Goal: Task Accomplishment & Management: Manage account settings

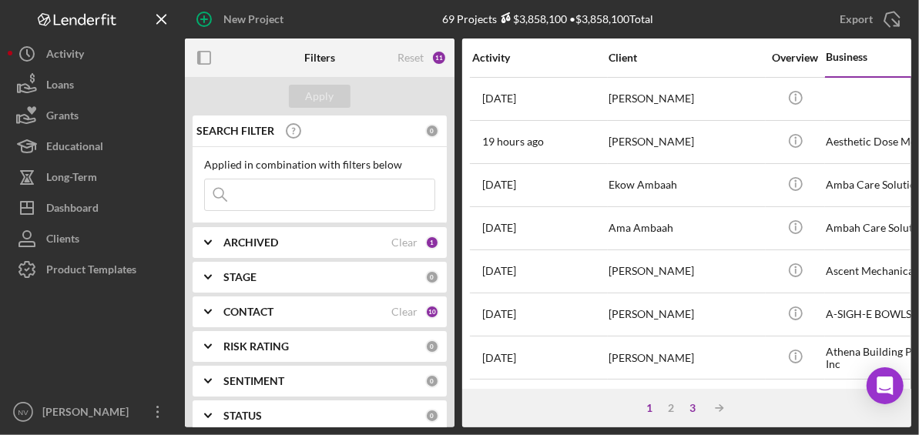
click at [692, 406] on div "3" at bounding box center [693, 408] width 22 height 12
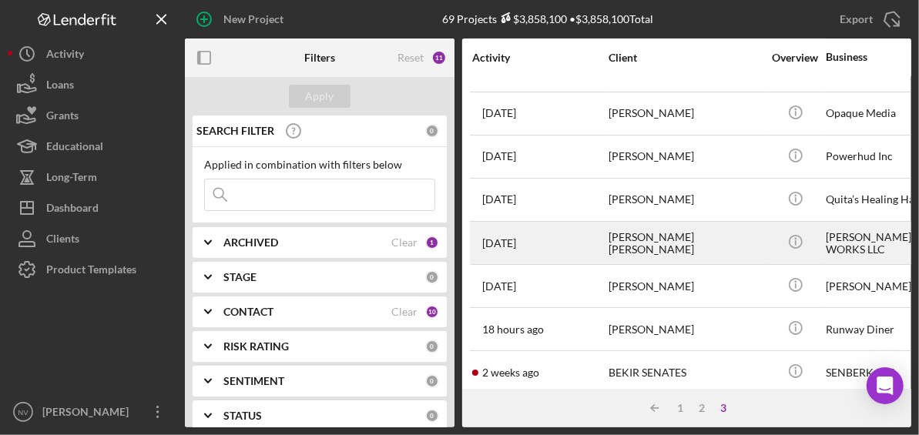
scroll to position [153, 0]
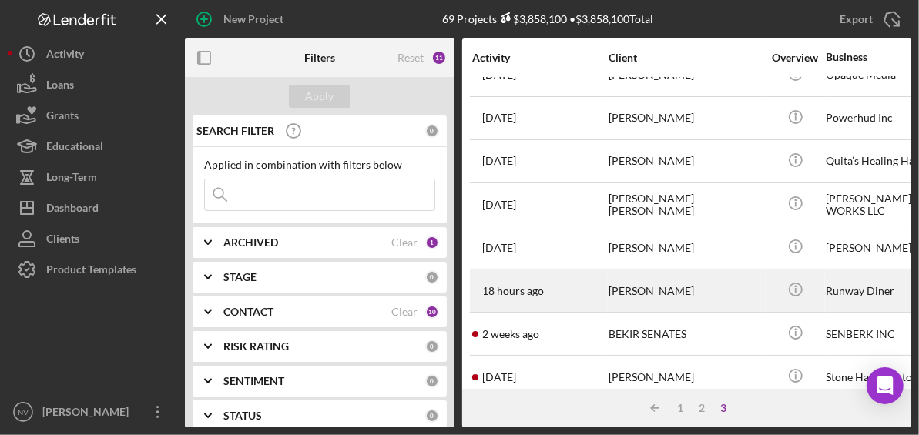
click at [677, 300] on div "[PERSON_NAME]" at bounding box center [685, 290] width 154 height 41
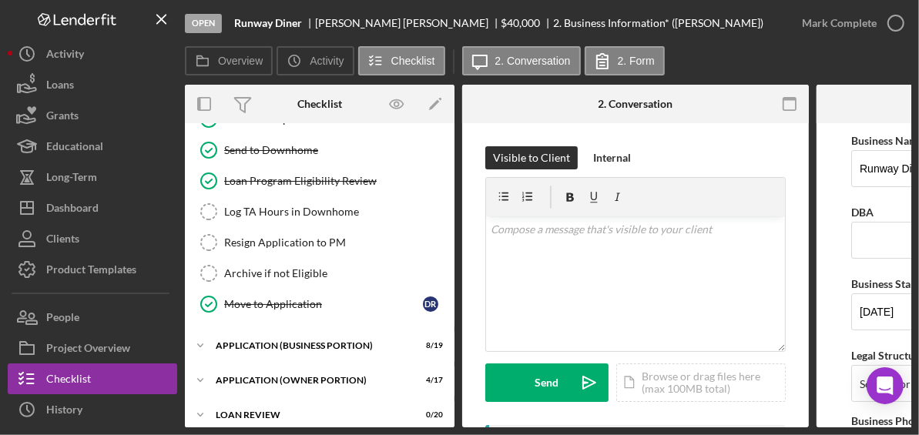
scroll to position [307, 0]
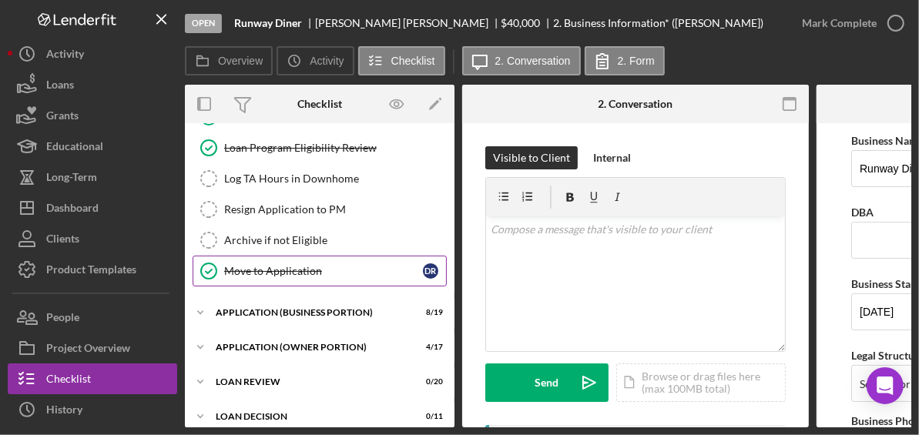
click at [283, 266] on div "Move to Application" at bounding box center [323, 271] width 199 height 12
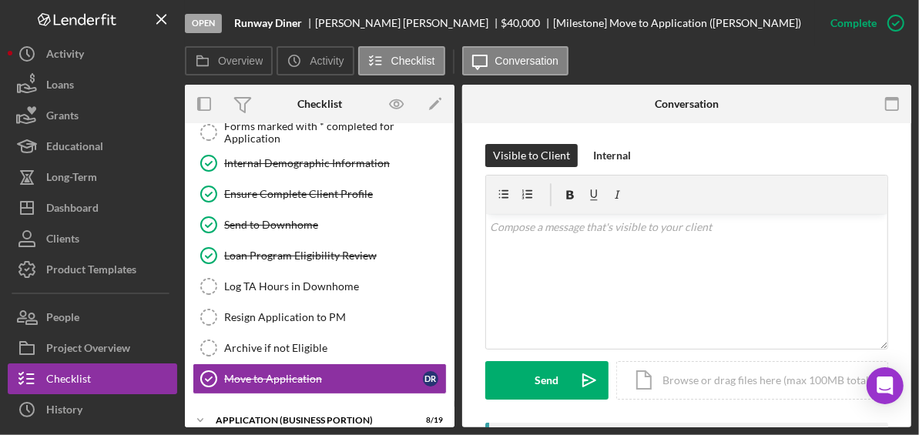
scroll to position [307, 0]
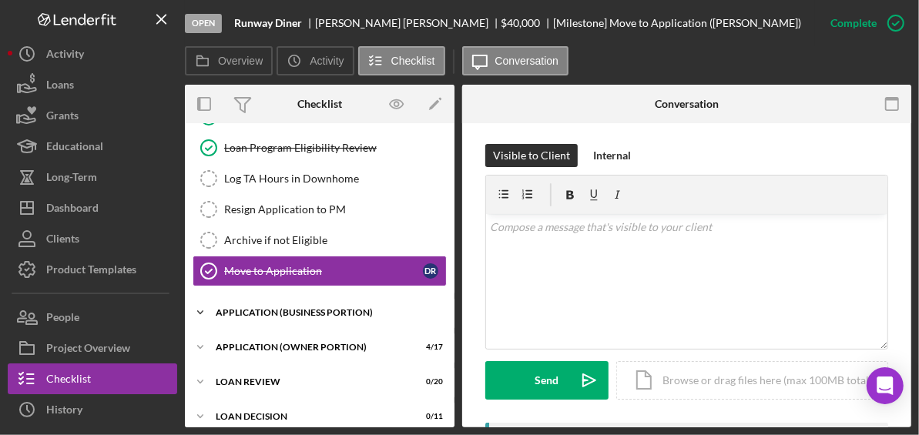
click at [288, 303] on div "Icon/Expander APPLICATION (BUSINESS PORTION) 8 / 19" at bounding box center [319, 312] width 269 height 31
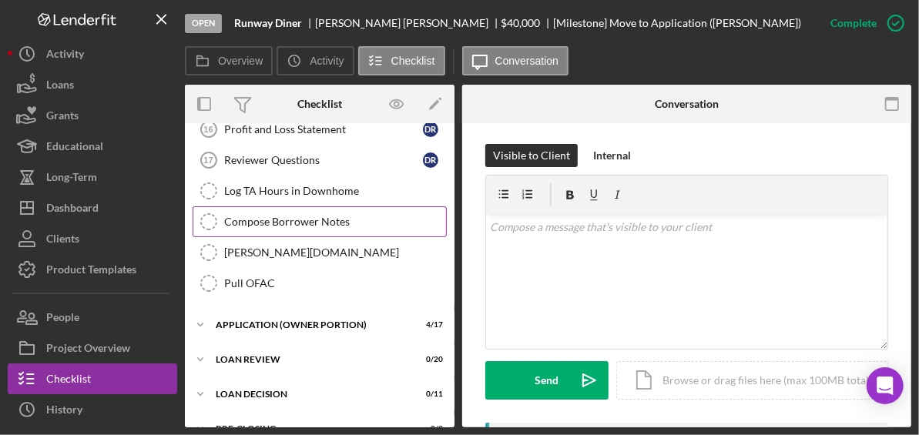
scroll to position [924, 0]
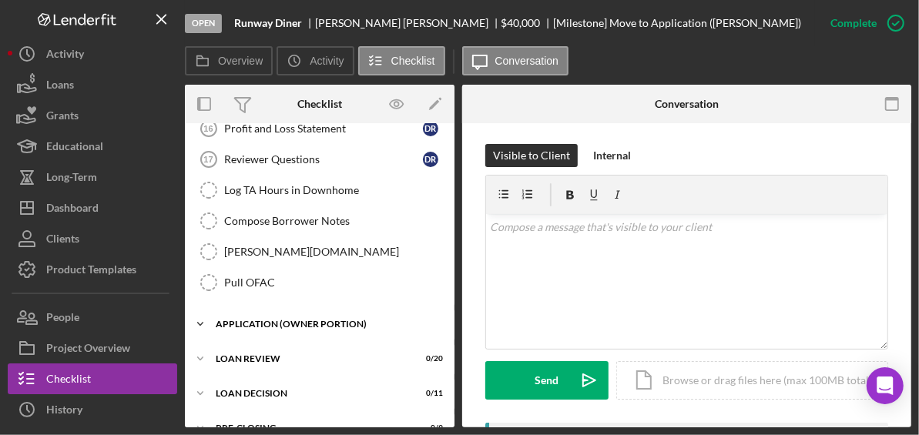
click at [300, 320] on div "APPLICATION (OWNER PORTION)" at bounding box center [325, 324] width 219 height 9
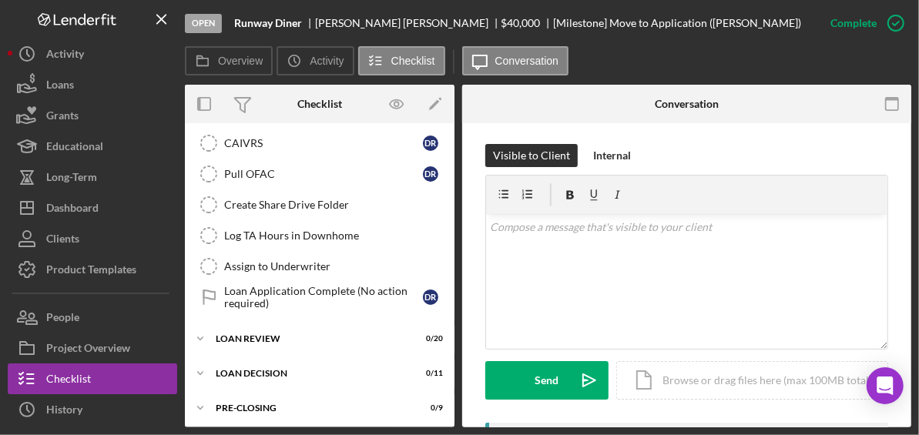
scroll to position [1501, 0]
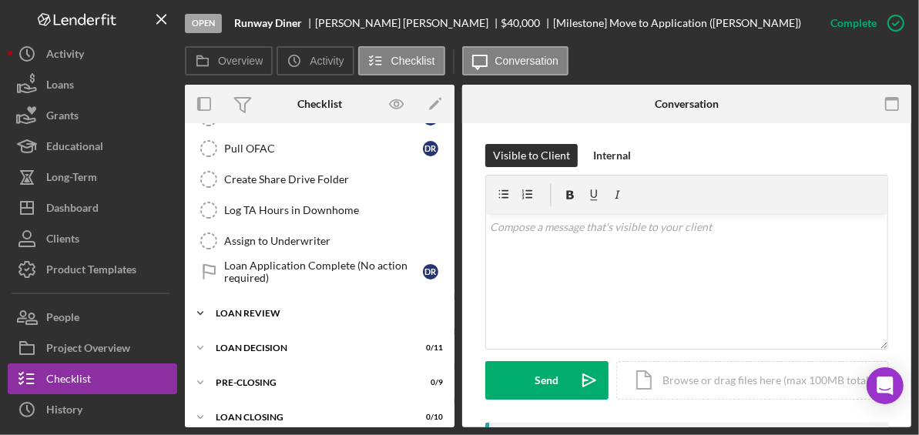
click at [263, 298] on div "Icon/Expander LOAN REVIEW 0 / 20" at bounding box center [319, 313] width 269 height 31
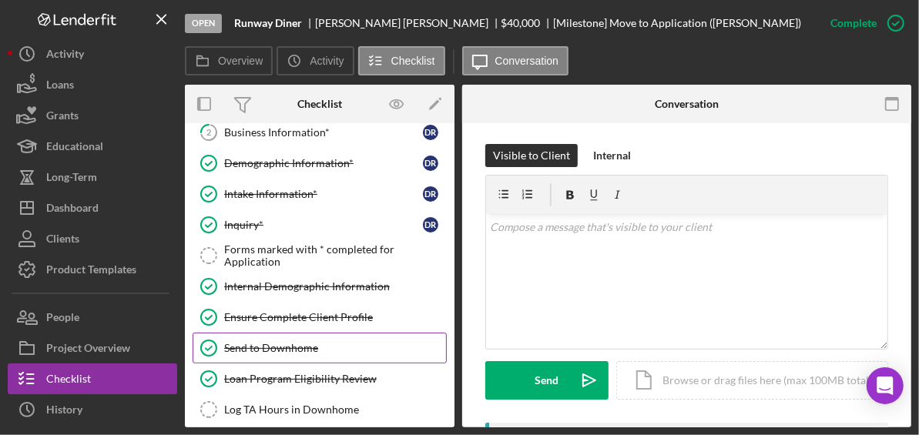
scroll to position [0, 0]
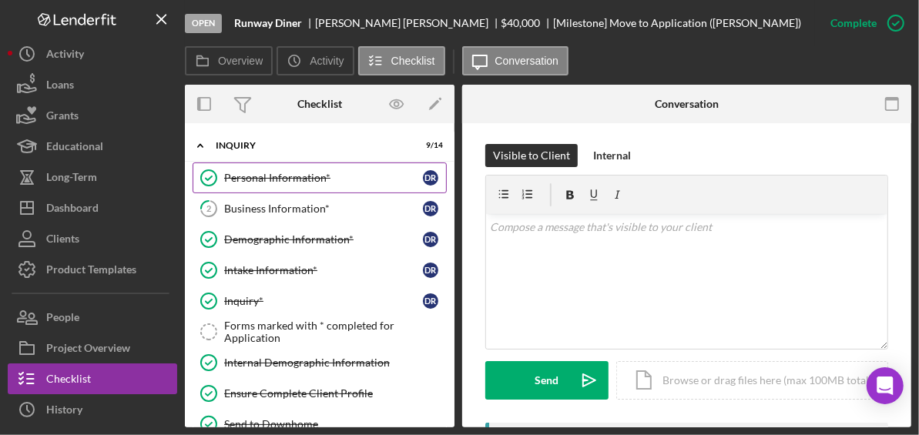
click at [282, 179] on div "Personal Information*" at bounding box center [323, 178] width 199 height 12
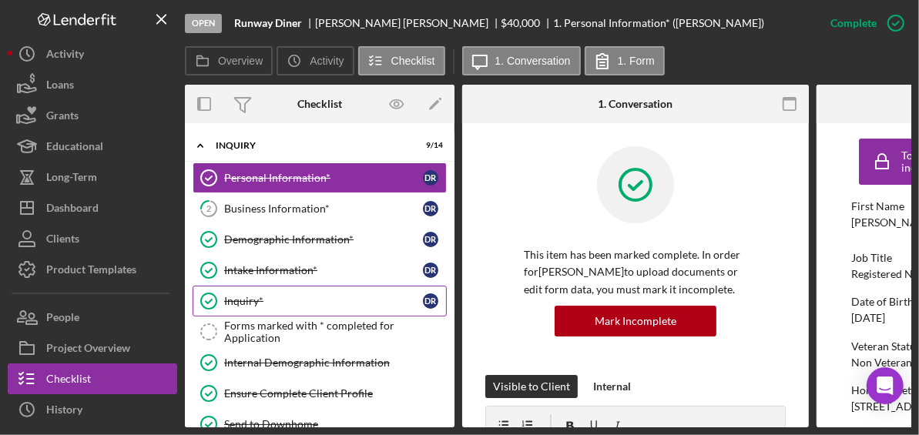
click at [262, 295] on div "Inquiry*" at bounding box center [323, 301] width 199 height 12
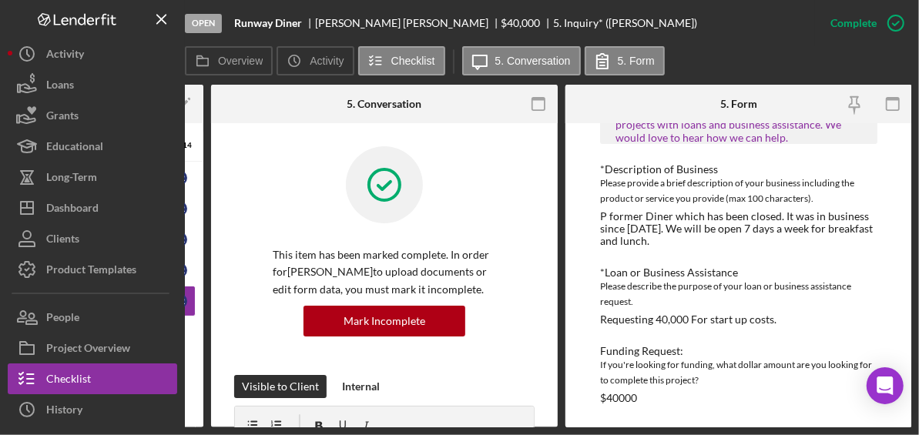
scroll to position [147, 0]
